Goal: Transaction & Acquisition: Book appointment/travel/reservation

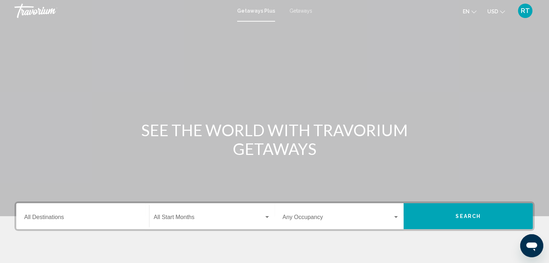
click at [310, 9] on div "Getaways Plus Getaways en English Español Français Italiano Português русский U…" at bounding box center [274, 10] width 549 height 15
click at [305, 9] on span "Getaways" at bounding box center [300, 11] width 23 height 6
click at [60, 215] on div "Destination All Destinations" at bounding box center [82, 216] width 117 height 23
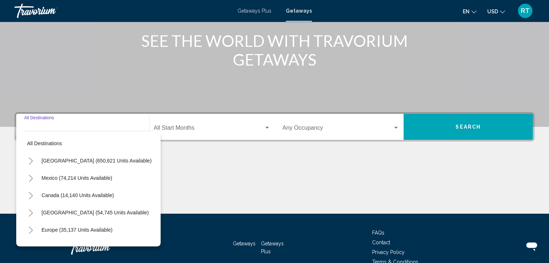
scroll to position [128, 0]
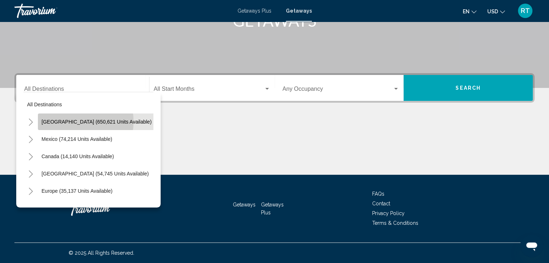
click at [71, 122] on span "[GEOGRAPHIC_DATA] (650,621 units available)" at bounding box center [96, 122] width 110 height 6
type input "**********"
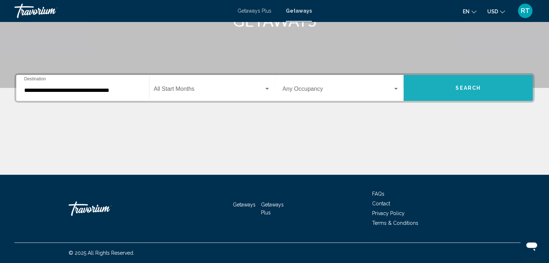
click at [451, 97] on button "Search" at bounding box center [467, 88] width 129 height 26
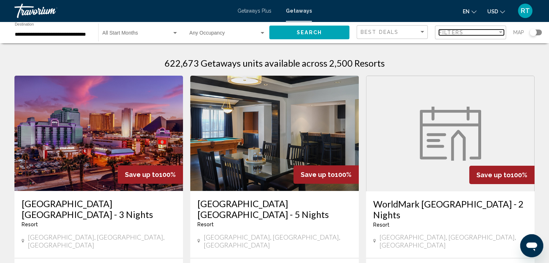
click at [478, 31] on div "Filters" at bounding box center [468, 33] width 58 height 6
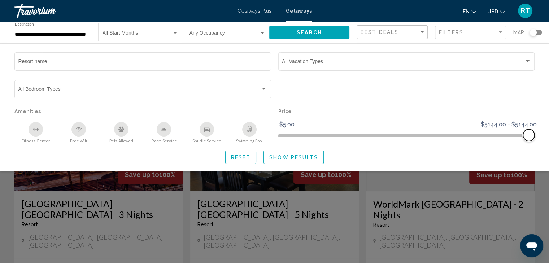
drag, startPoint x: 284, startPoint y: 135, endPoint x: 550, endPoint y: 186, distance: 270.4
click at [549, 186] on html "**********" at bounding box center [274, 131] width 549 height 263
click at [278, 158] on span "Show Results" at bounding box center [293, 158] width 49 height 6
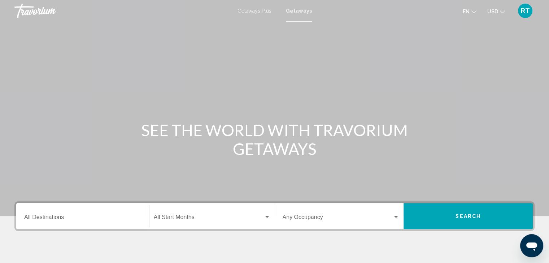
click at [72, 214] on div "Destination All Destinations" at bounding box center [82, 216] width 117 height 23
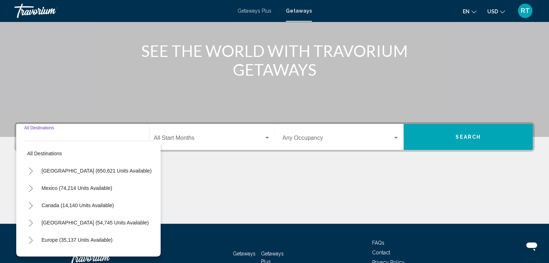
scroll to position [128, 0]
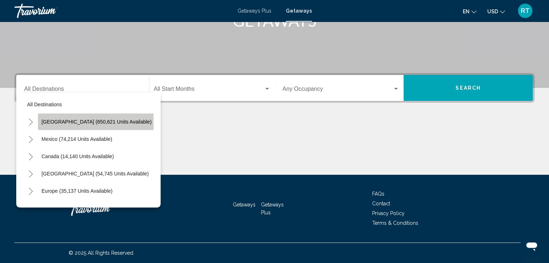
click at [100, 120] on span "[GEOGRAPHIC_DATA] (650,621 units available)" at bounding box center [96, 122] width 110 height 6
type input "**********"
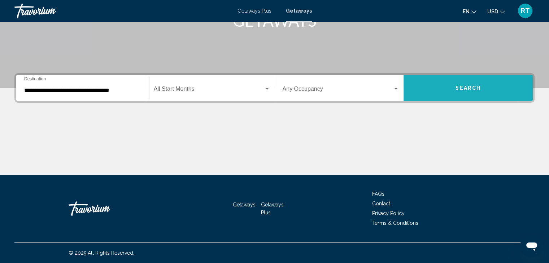
click at [434, 82] on button "Search" at bounding box center [467, 88] width 129 height 26
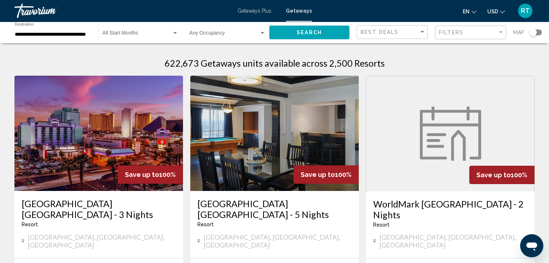
click at [146, 144] on img "Main content" at bounding box center [98, 133] width 169 height 115
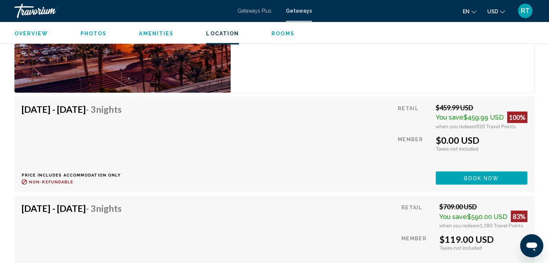
scroll to position [1271, 0]
click at [525, 11] on span "RT" at bounding box center [525, 10] width 9 height 7
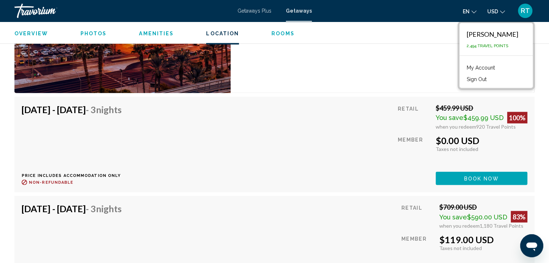
click at [498, 11] on button "USD USD ($) MXN (Mex$) CAD (Can$) GBP (£) EUR (€) AUD (A$) NZD (NZ$) CNY (CN¥)" at bounding box center [496, 11] width 18 height 10
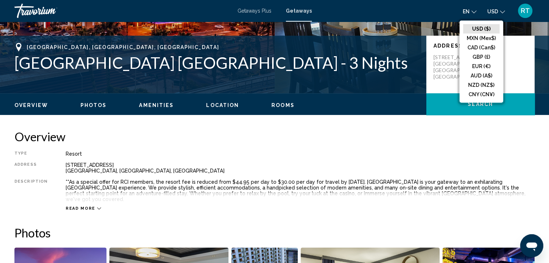
scroll to position [0, 0]
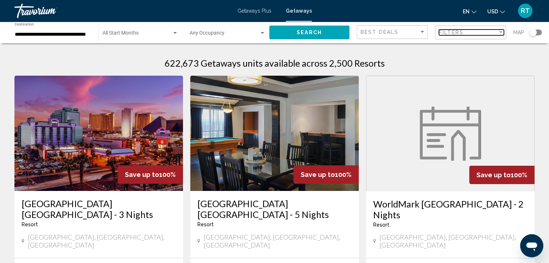
click at [463, 32] on span "Filters" at bounding box center [451, 33] width 25 height 6
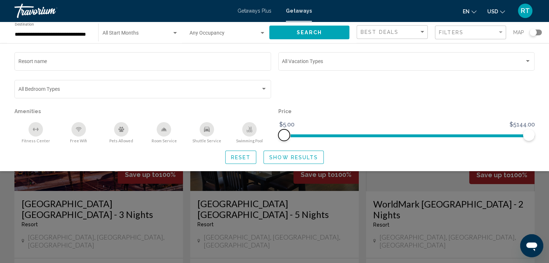
click at [286, 135] on span "Search widget" at bounding box center [284, 136] width 12 height 12
click at [332, 137] on span "Search widget" at bounding box center [430, 136] width 197 height 3
click at [350, 135] on ngx-slider "$5.00 $5144.00 $1403.00 $5144.00" at bounding box center [406, 135] width 257 height 1
click at [382, 137] on span "Search widget" at bounding box center [455, 136] width 147 height 3
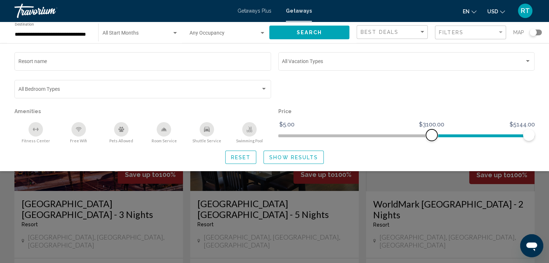
click at [432, 139] on span "Search widget" at bounding box center [480, 135] width 97 height 12
click at [461, 136] on span "Search widget" at bounding box center [495, 136] width 68 height 3
click at [290, 158] on span "Show Results" at bounding box center [293, 158] width 49 height 6
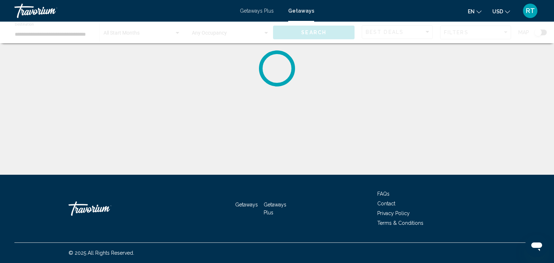
click at [529, 15] on div "RT" at bounding box center [530, 11] width 14 height 14
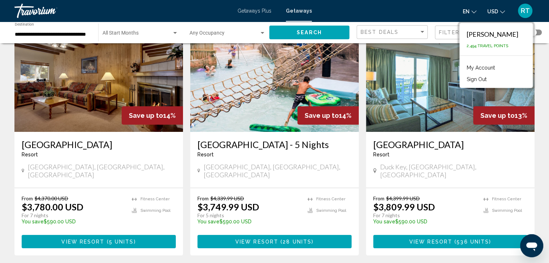
scroll to position [69, 0]
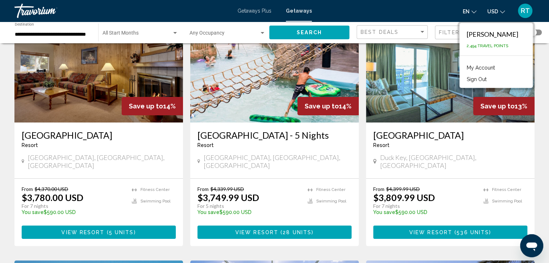
click at [414, 17] on div "en English Español Français Italiano Português русский USD USD ($) MXN (Mex$) C…" at bounding box center [427, 10] width 216 height 15
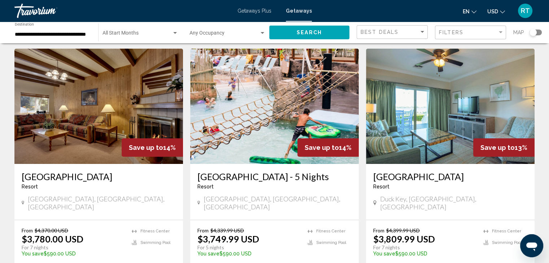
scroll to position [33, 0]
